Goal: Complete application form

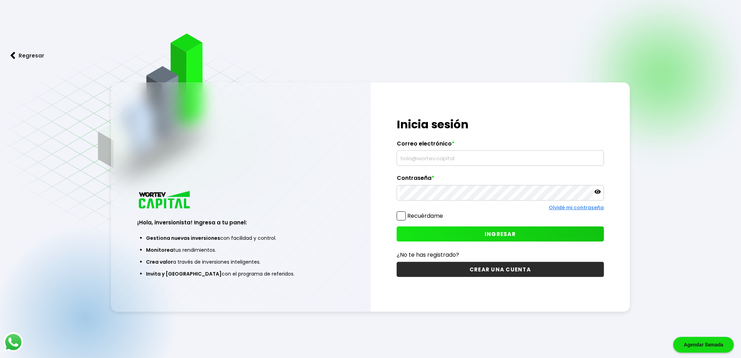
type input "[EMAIL_ADDRESS][DOMAIN_NAME]"
drag, startPoint x: 467, startPoint y: 160, endPoint x: 328, endPoint y: 162, distance: 138.8
click at [328, 162] on div "¡Hola, inversionista! Ingresa a tu panel: Gestiona nuevas inversiones con facil…" at bounding box center [370, 196] width 519 height 229
click at [597, 192] on icon at bounding box center [598, 192] width 6 height 6
drag, startPoint x: 488, startPoint y: 160, endPoint x: 356, endPoint y: 153, distance: 131.6
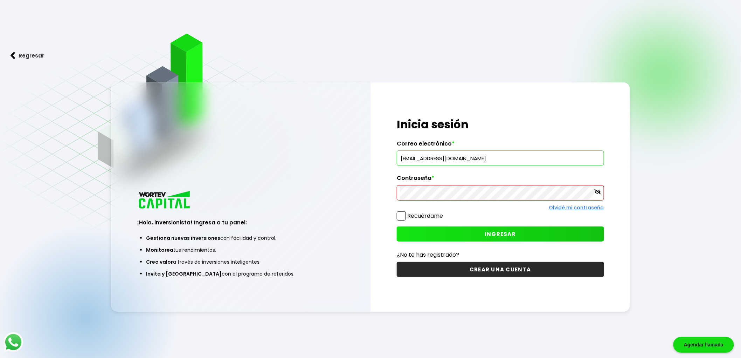
click at [356, 153] on div "¡Hola, inversionista! Ingresa a tu panel: Gestiona nuevas inversiones con facil…" at bounding box center [370, 196] width 519 height 229
click at [600, 192] on icon at bounding box center [598, 191] width 6 height 5
click at [597, 198] on div at bounding box center [500, 192] width 207 height 15
click at [596, 191] on icon at bounding box center [598, 192] width 6 height 6
click at [353, 248] on div "¡Hola, inversionista! Ingresa a tu panel: Gestiona nuevas inversiones con facil…" at bounding box center [240, 237] width 259 height 147
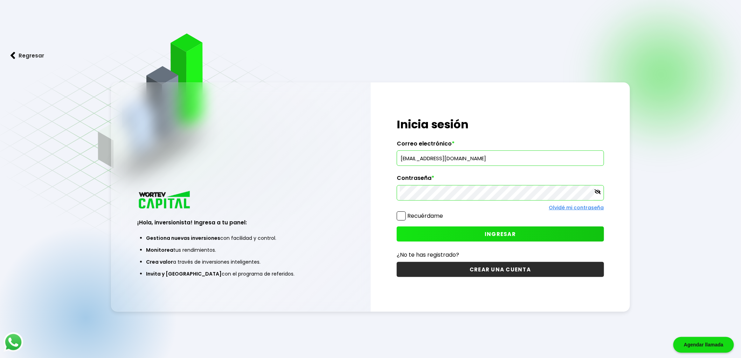
click at [512, 232] on span "INGRESAR" at bounding box center [500, 233] width 31 height 7
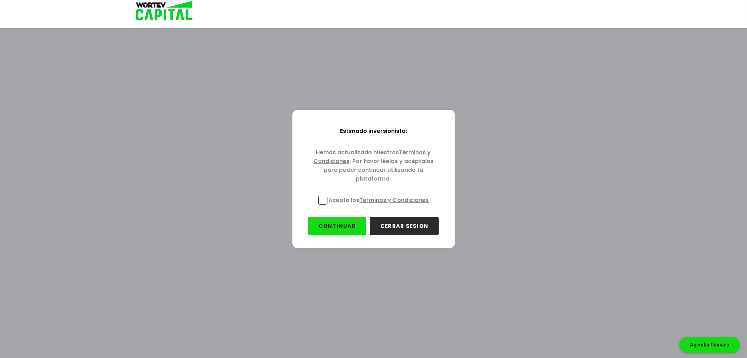
click at [327, 202] on span at bounding box center [322, 200] width 9 height 9
click at [381, 205] on input "Acepto los Términos y Condiciones" at bounding box center [381, 205] width 0 height 0
click at [339, 219] on button "CONTINUAR" at bounding box center [337, 226] width 58 height 19
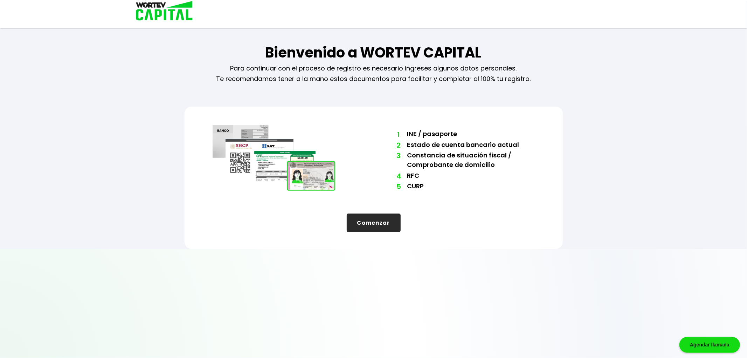
click at [374, 236] on div "1 INE / pasaporte 2 Estado de cuenta bancario actual 3 Constancia de situación …" at bounding box center [374, 178] width 378 height 142
click at [378, 227] on button "Comenzar" at bounding box center [374, 222] width 54 height 19
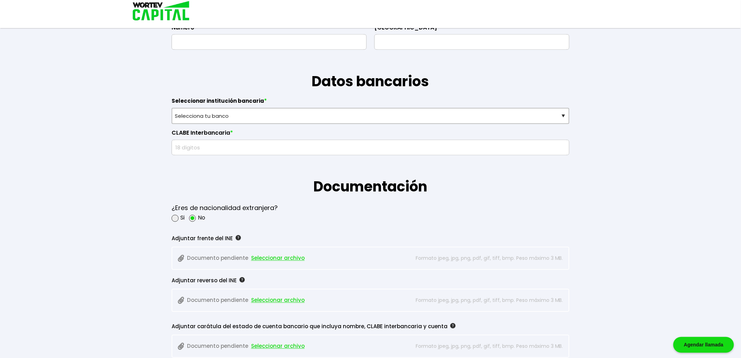
scroll to position [428, 0]
